Goal: Task Accomplishment & Management: Use online tool/utility

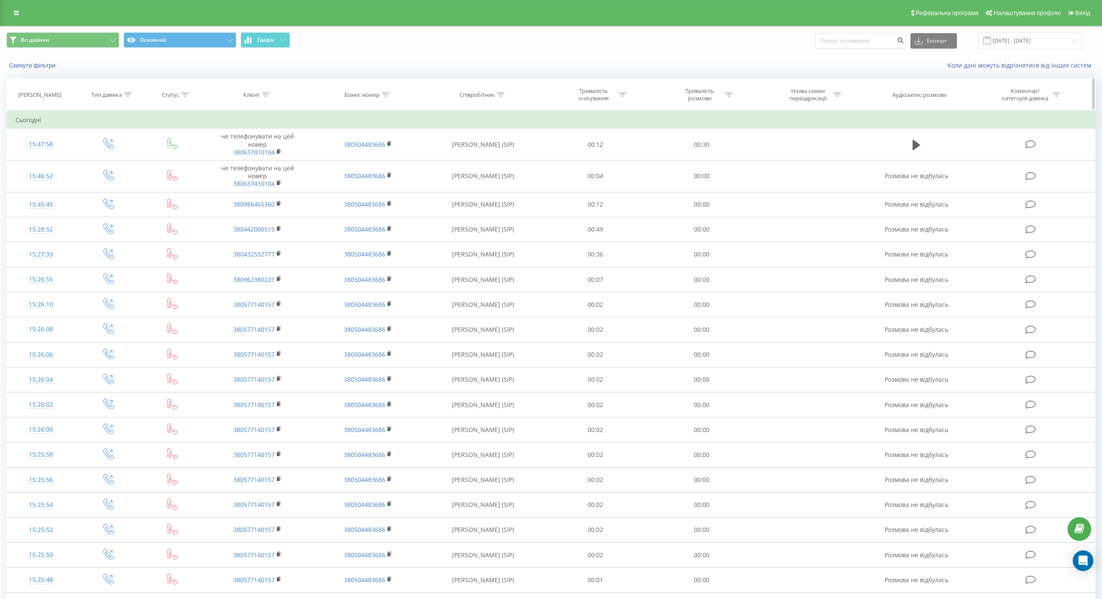
click at [125, 94] on icon at bounding box center [128, 95] width 8 height 4
click at [119, 131] on div "Дорівнює" at bounding box center [104, 136] width 63 height 13
click at [186, 95] on icon at bounding box center [185, 95] width 8 height 4
click at [171, 155] on div "Введіть значення" at bounding box center [167, 157] width 61 height 7
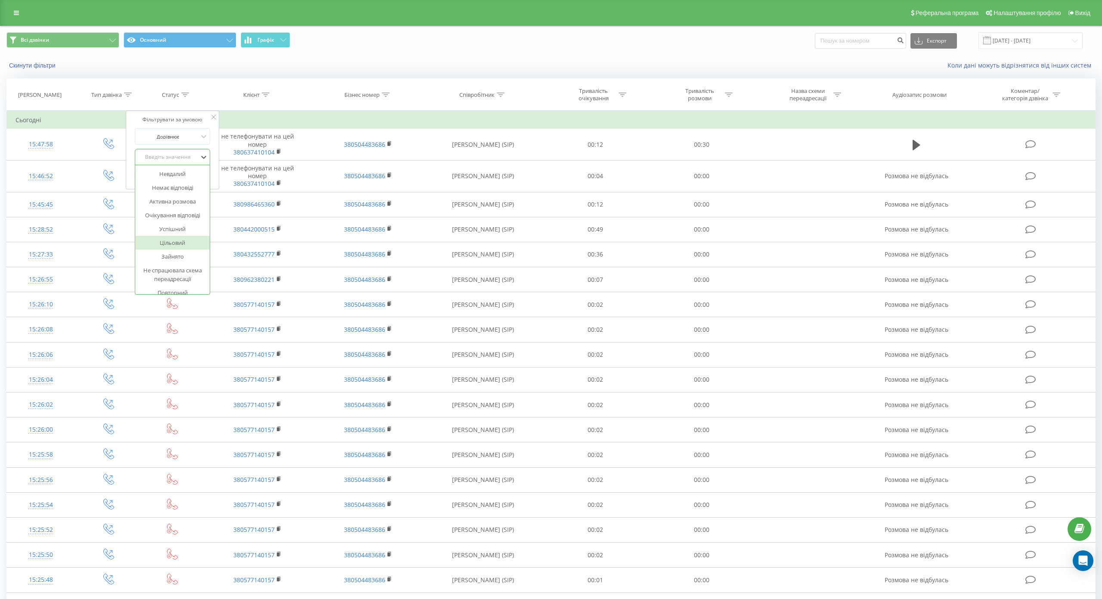
click at [174, 229] on div "Успішний" at bounding box center [172, 229] width 75 height 14
click at [190, 172] on span "OK" at bounding box center [191, 174] width 24 height 13
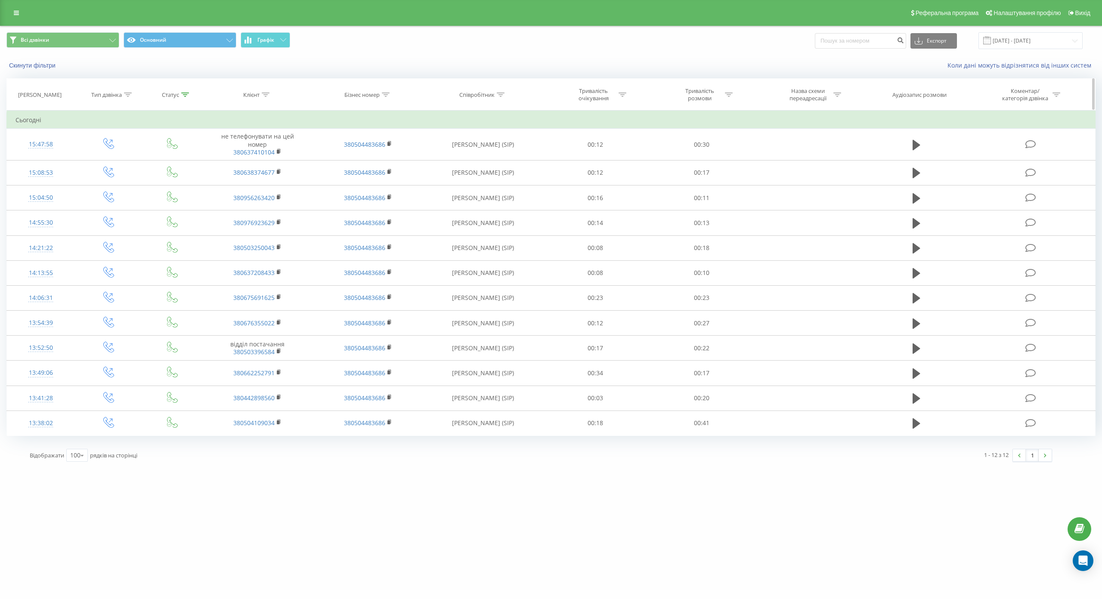
click at [185, 92] on div at bounding box center [185, 94] width 8 height 7
click at [181, 137] on div at bounding box center [167, 137] width 61 height 8
click at [198, 157] on div at bounding box center [167, 157] width 61 height 8
click at [211, 116] on div "Фільтрувати за умовою" at bounding box center [173, 119] width 76 height 9
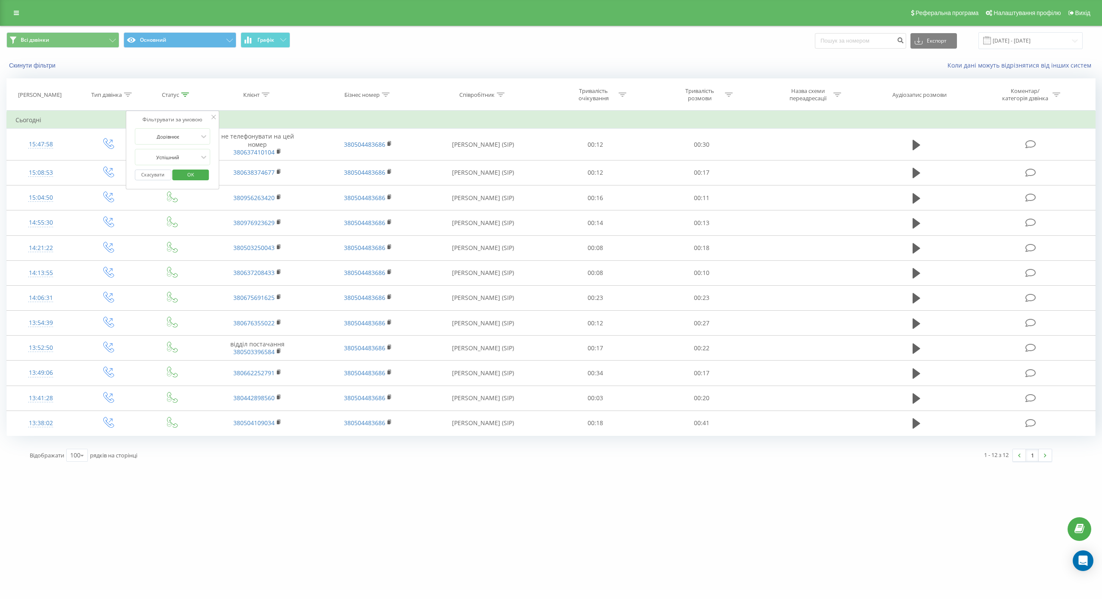
click at [158, 177] on button "Скасувати" at bounding box center [153, 175] width 37 height 11
